Goal: Transaction & Acquisition: Purchase product/service

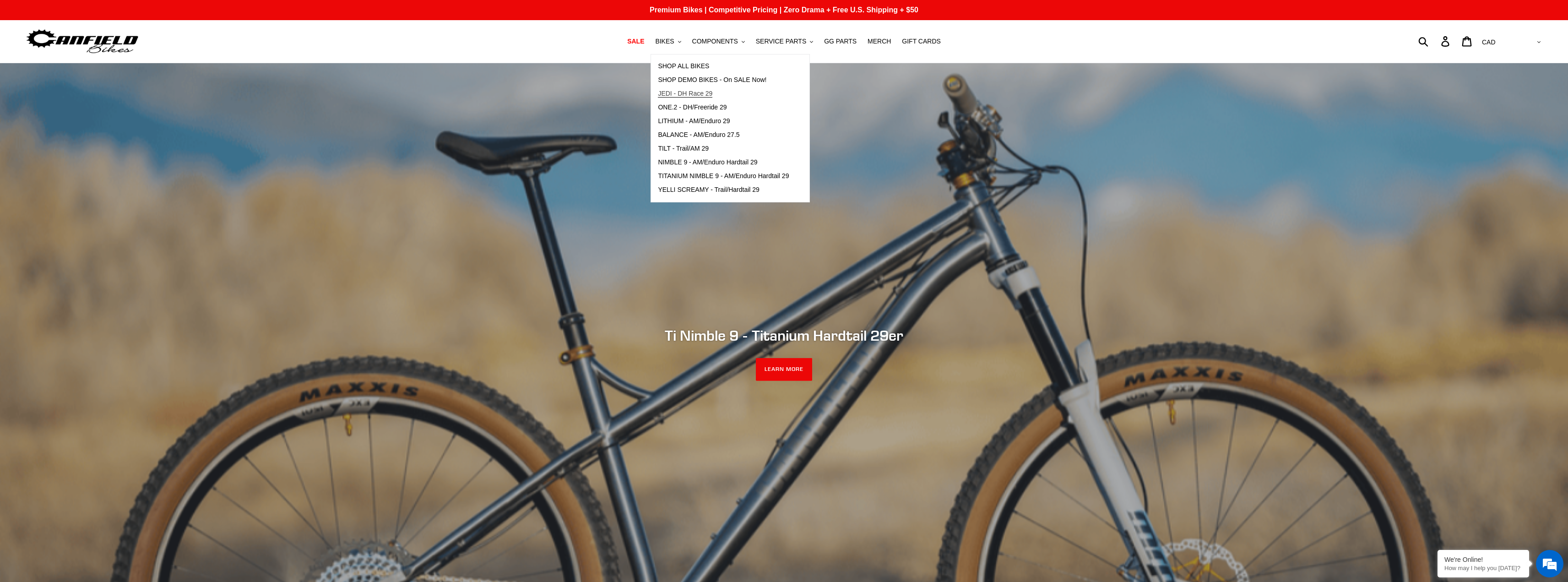
click at [700, 95] on span "JEDI - DH Race 29" at bounding box center [685, 94] width 54 height 8
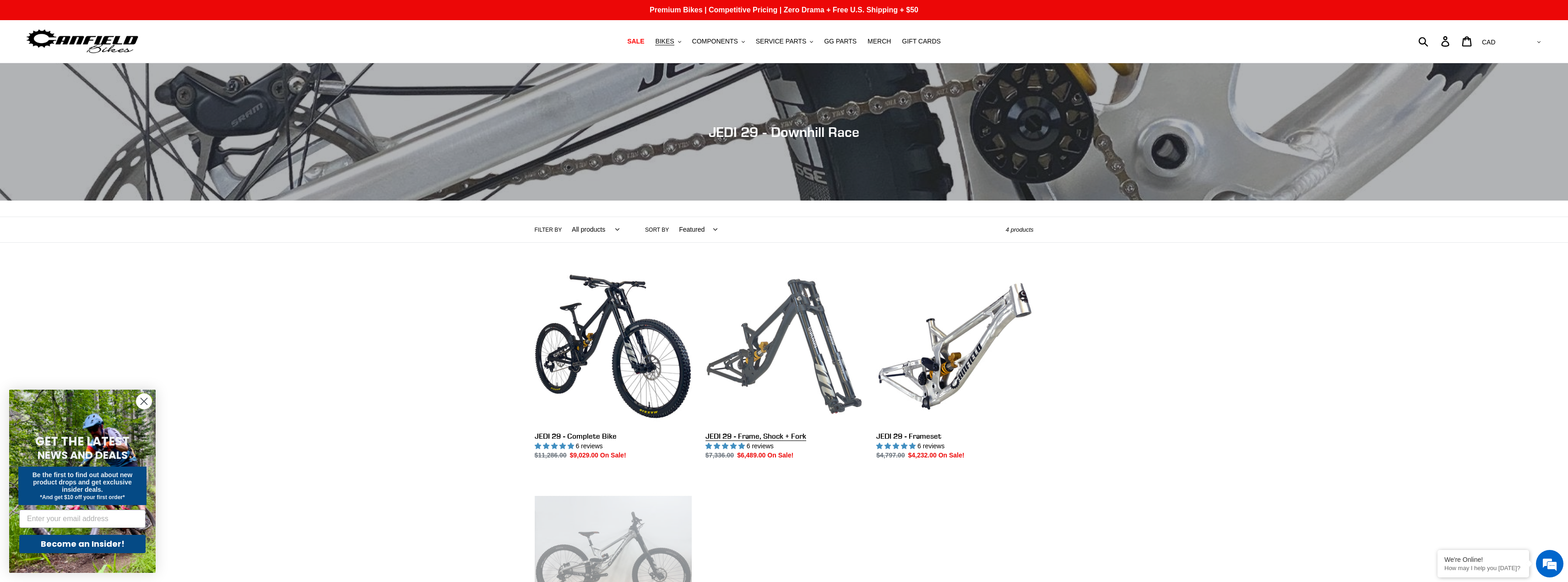
click at [781, 332] on link "JEDI 29 - Frame, Shock + Fork" at bounding box center [784, 364] width 157 height 192
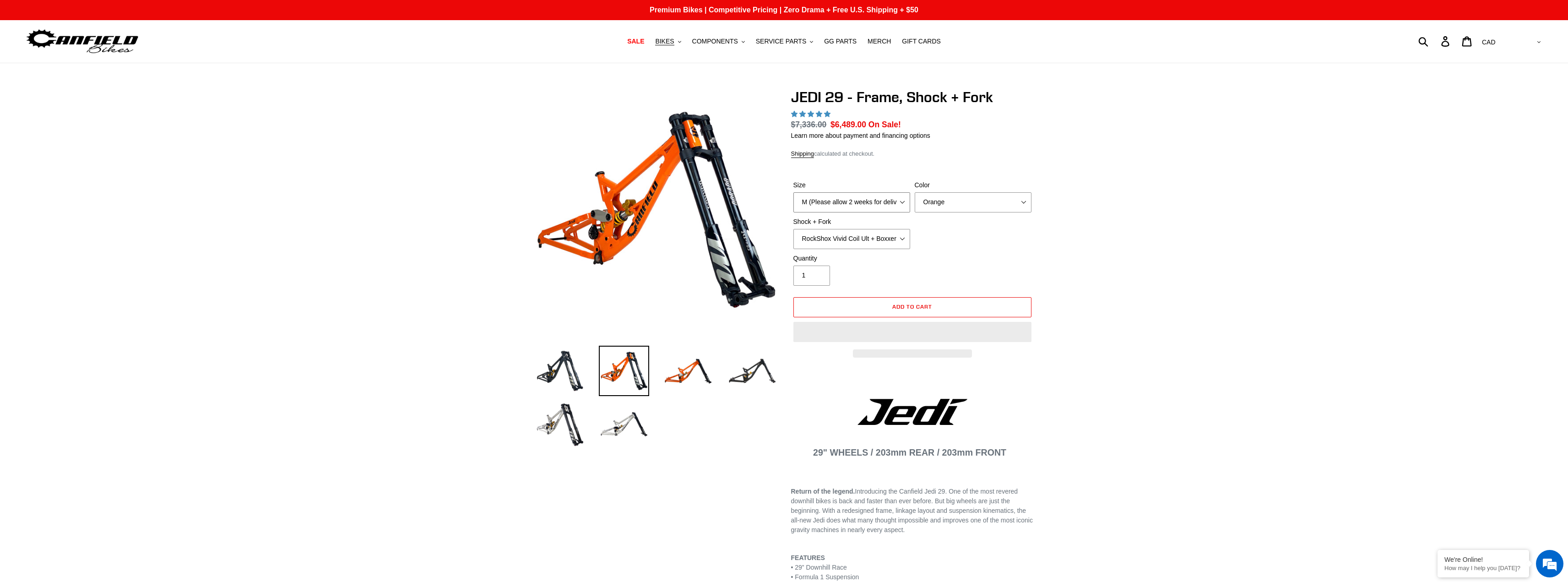
click at [901, 197] on select "M (Please allow 2 weeks for delivery) L (Please allow 2 weeks for delivery) XL" at bounding box center [852, 202] width 117 height 20
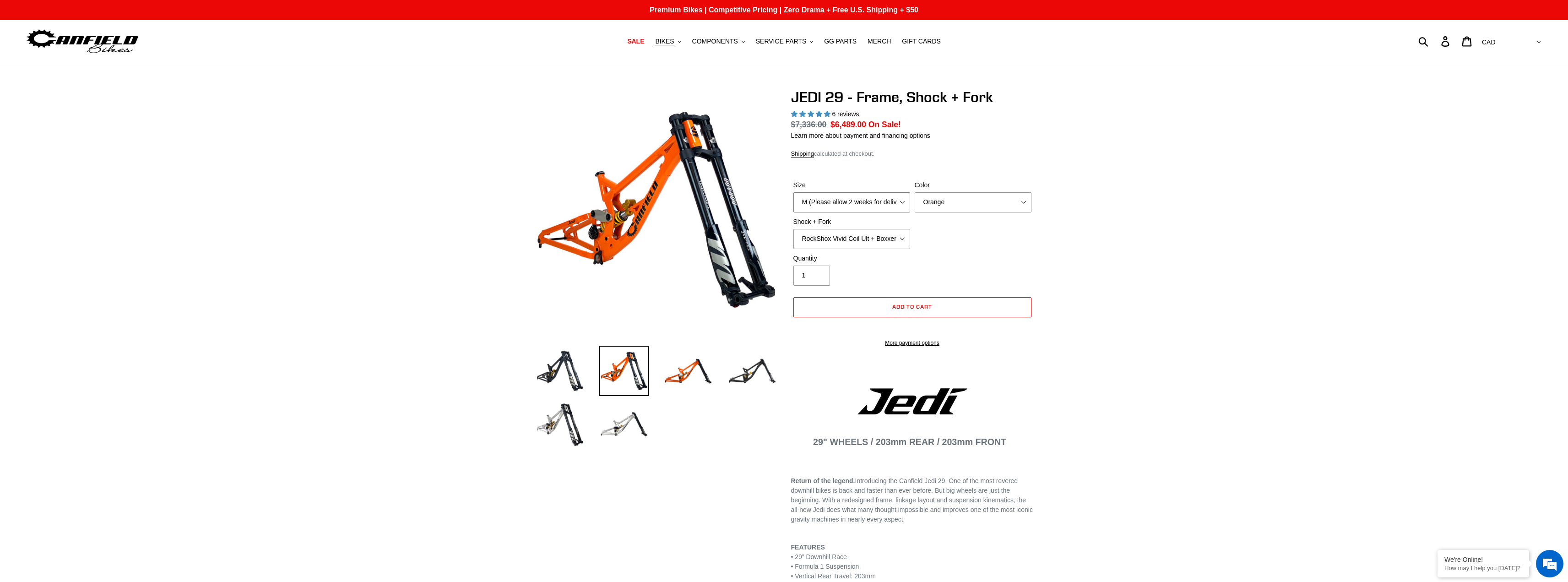
select select "highest-rating"
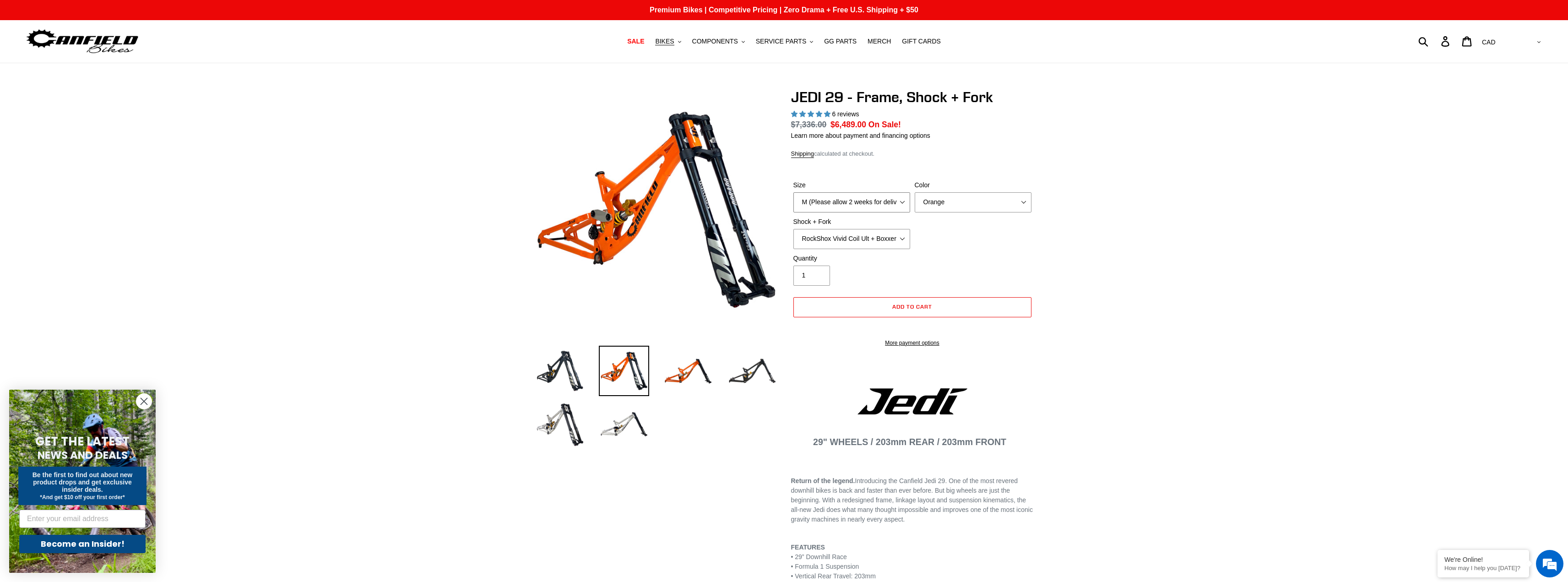
select select "L (Please allow 2 weeks for delivery)"
click at [793, 192] on select "M (Please allow 2 weeks for delivery) L (Please allow 2 weeks for delivery) XL" at bounding box center [852, 202] width 117 height 20
click at [1009, 200] on select "Orange Stealth Black Raw" at bounding box center [973, 202] width 117 height 20
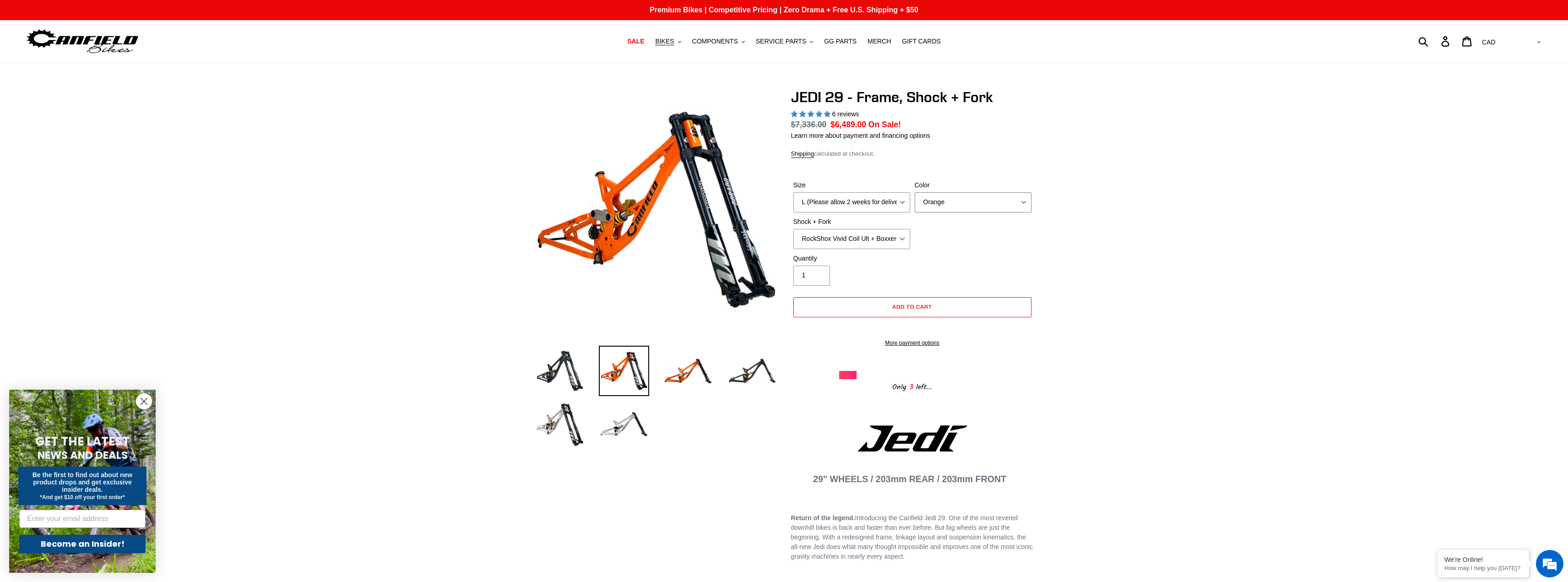
select select "Stealth Black"
click at [915, 192] on select "Orange Stealth Black Raw" at bounding box center [973, 202] width 117 height 20
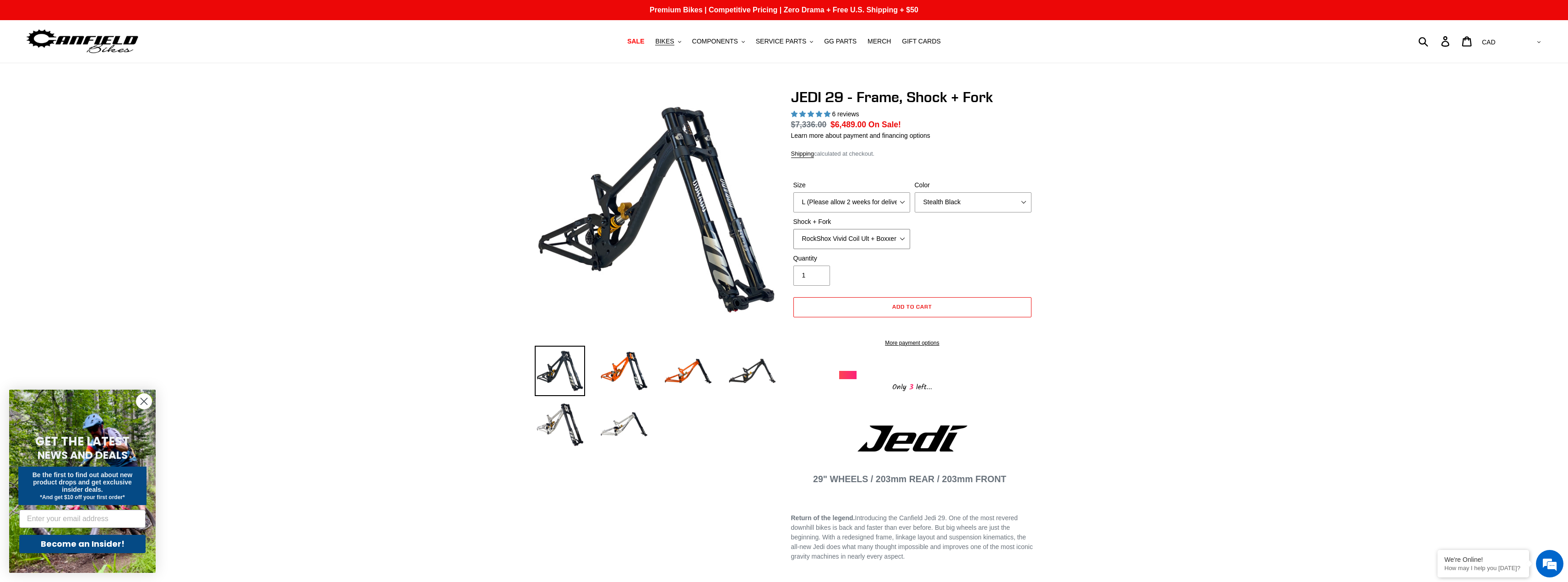
click at [858, 233] on select "RockShox Vivid Coil Ult + Boxxer RC2 C3 Ult Fox DHX2 250x75 + Fox 40 Float Grip…" at bounding box center [852, 239] width 117 height 20
click at [793, 229] on select "RockShox Vivid Coil Ult + Boxxer RC2 C3 Ult Fox DHX2 250x75 + Fox 40 Float Grip…" at bounding box center [852, 239] width 117 height 20
click at [880, 238] on select "RockShox Vivid Coil Ult + Boxxer RC2 C3 Ult Fox DHX2 250x75 + Fox 40 Float Grip…" at bounding box center [852, 239] width 117 height 20
click at [793, 229] on select "RockShox Vivid Coil Ult + Boxxer RC2 C3 Ult Fox DHX2 250x75 + Fox 40 Float Grip…" at bounding box center [852, 239] width 117 height 20
click at [868, 239] on select "RockShox Vivid Coil Ult + Boxxer RC2 C3 Ult Fox DHX2 250x75 + Fox 40 Float Grip…" at bounding box center [852, 239] width 117 height 20
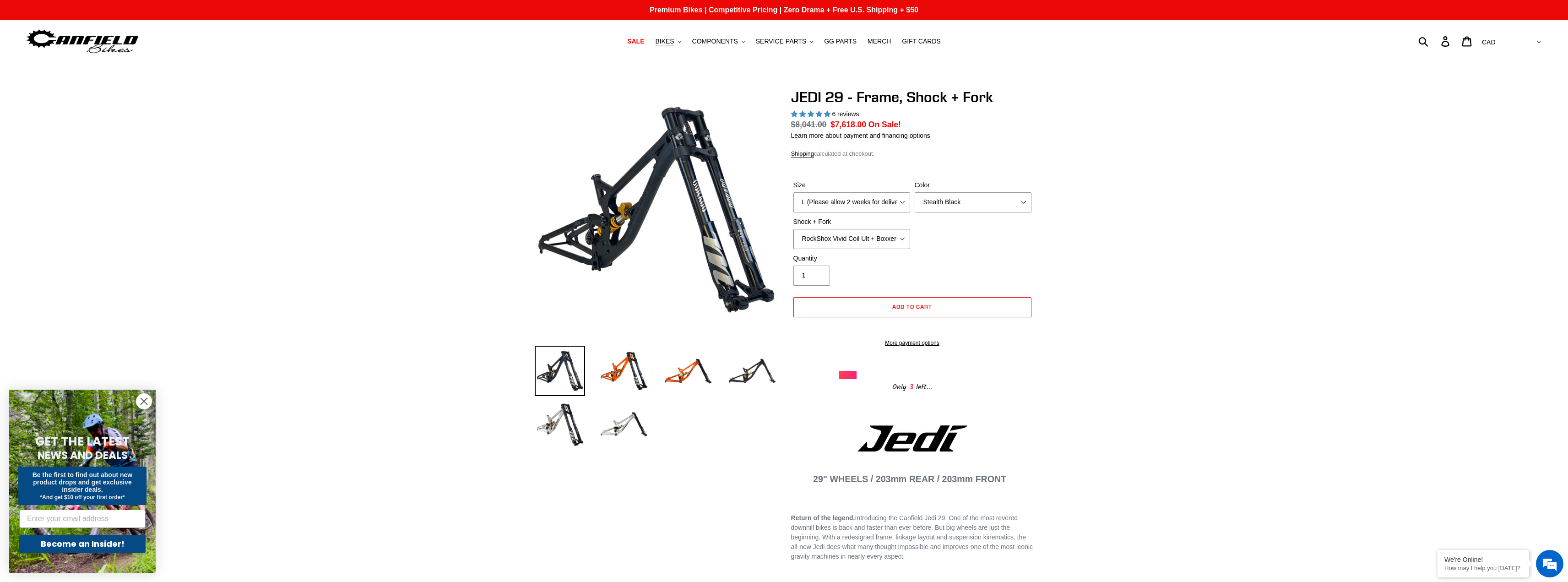
click at [793, 229] on select "RockShox Vivid Coil Ult + Boxxer RC2 C3 Ult Fox DHX2 250x75 + Fox 40 Float Grip…" at bounding box center [852, 239] width 117 height 20
click at [871, 240] on select "RockShox Vivid Coil Ult + Boxxer RC2 C3 Ult Fox DHX2 250x75 + Fox 40 Float Grip…" at bounding box center [852, 239] width 117 height 20
select select "Fox DHX2 250x75 + Fox 40 Float Grip2"
click at [793, 229] on select "RockShox Vivid Coil Ult + Boxxer RC2 C3 Ult Fox DHX2 250x75 + Fox 40 Float Grip…" at bounding box center [852, 239] width 117 height 20
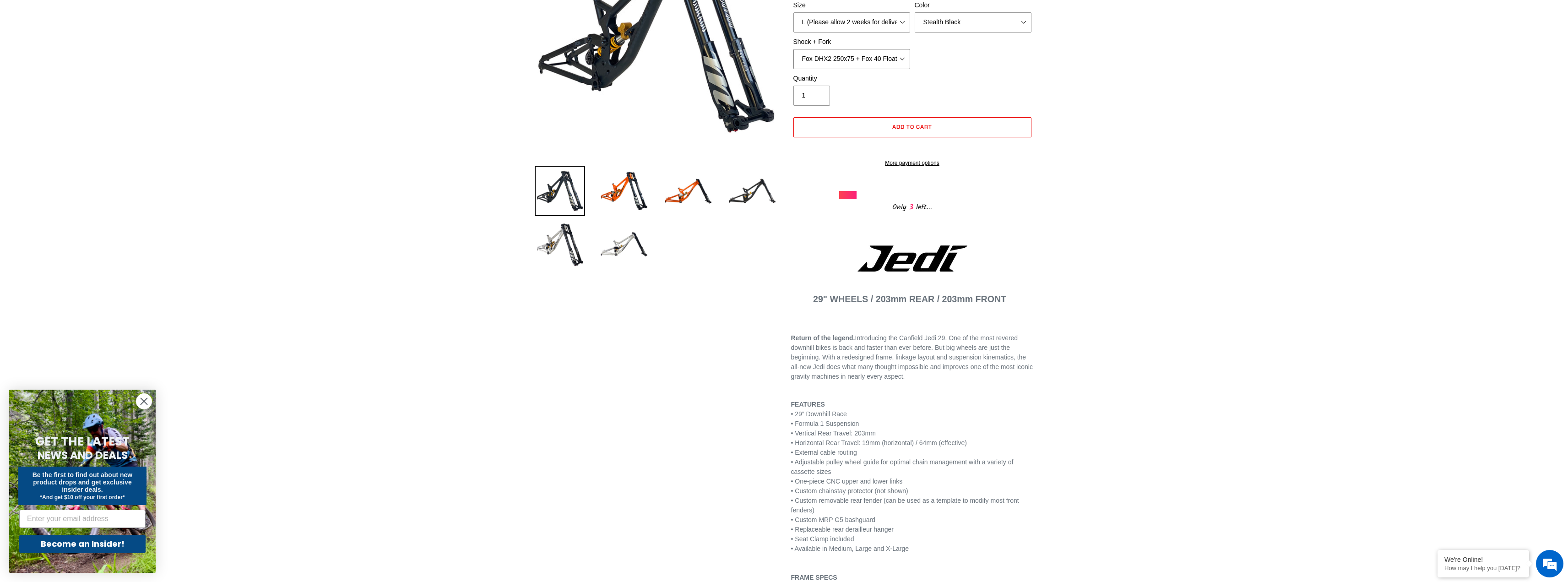
scroll to position [183, 0]
